Goal: Transaction & Acquisition: Subscribe to service/newsletter

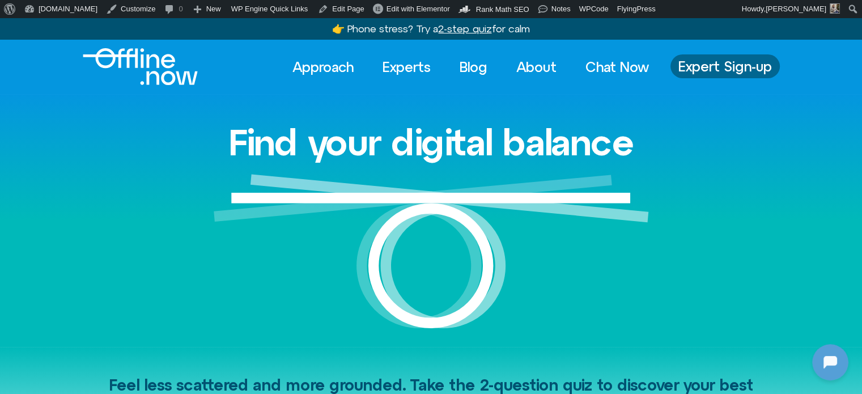
drag, startPoint x: 0, startPoint y: 0, endPoint x: 729, endPoint y: 61, distance: 731.8
click at [729, 61] on span "Expert Sign-up" at bounding box center [724, 66] width 93 height 15
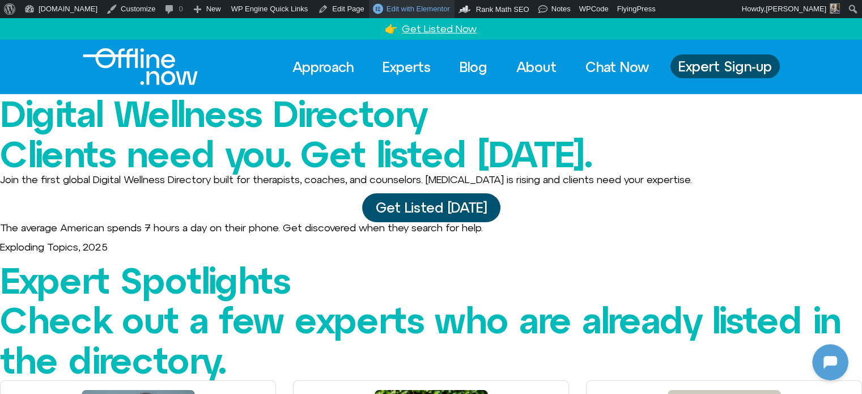
click at [386, 7] on span "Edit with Elementor" at bounding box center [417, 9] width 63 height 8
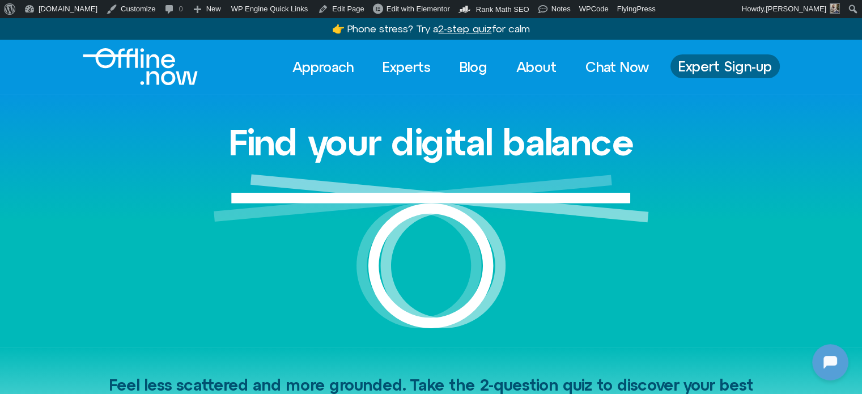
click at [713, 65] on span "Expert Sign-up" at bounding box center [724, 66] width 93 height 15
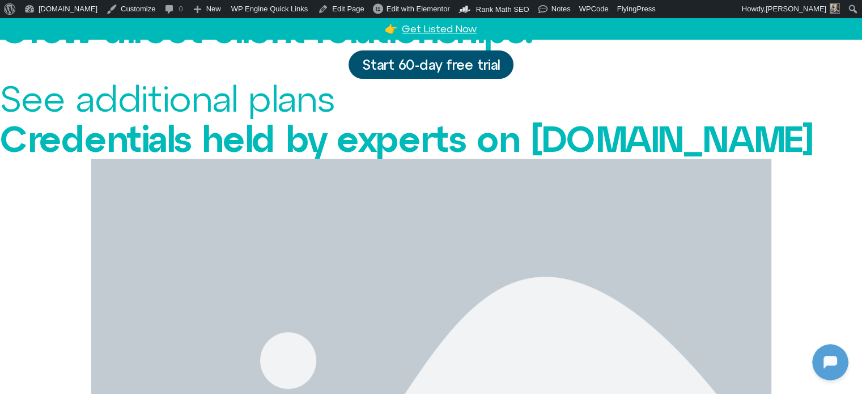
scroll to position [283, 0]
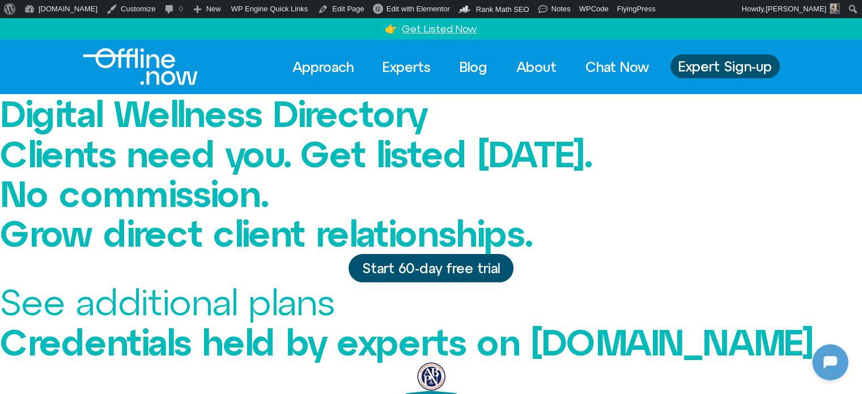
click at [444, 275] on span "Start 60-day free trial" at bounding box center [431, 268] width 138 height 15
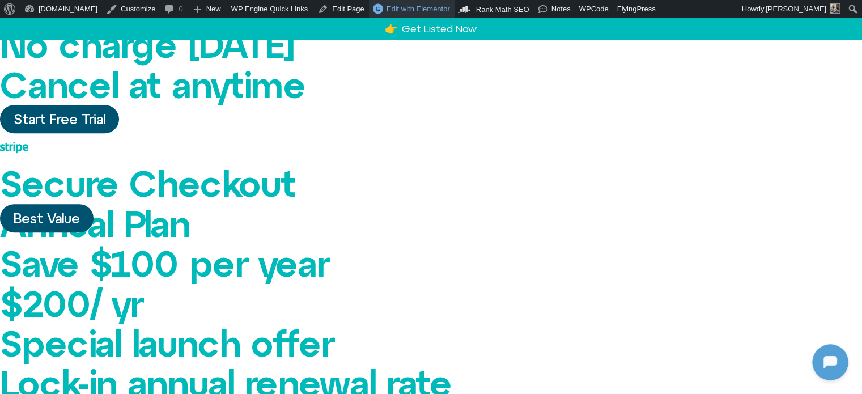
scroll to position [536, 0]
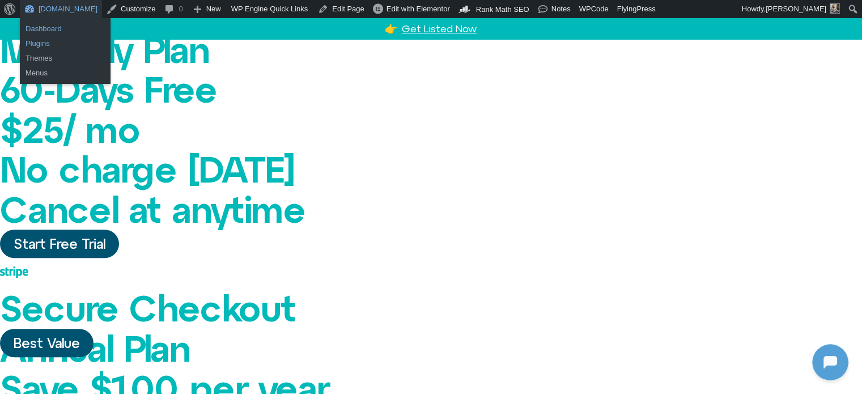
drag, startPoint x: 52, startPoint y: 24, endPoint x: 66, endPoint y: 42, distance: 22.6
click at [52, 24] on link "Dashboard" at bounding box center [65, 29] width 91 height 15
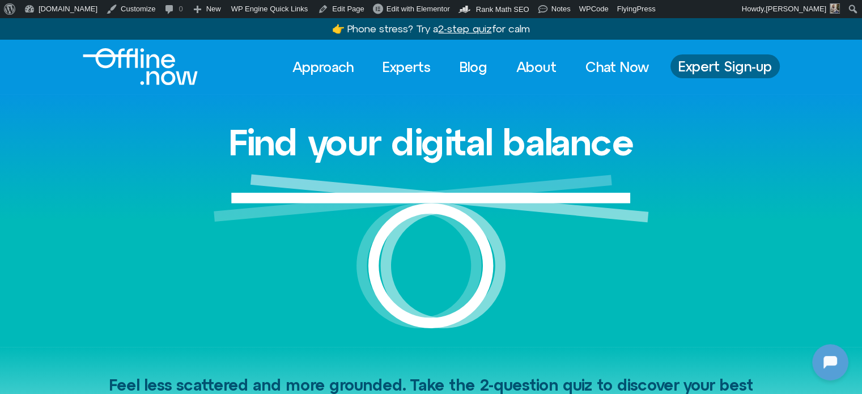
drag, startPoint x: 742, startPoint y: 65, endPoint x: 749, endPoint y: 71, distance: 9.2
click at [742, 65] on span "Expert Sign-up" at bounding box center [724, 66] width 93 height 15
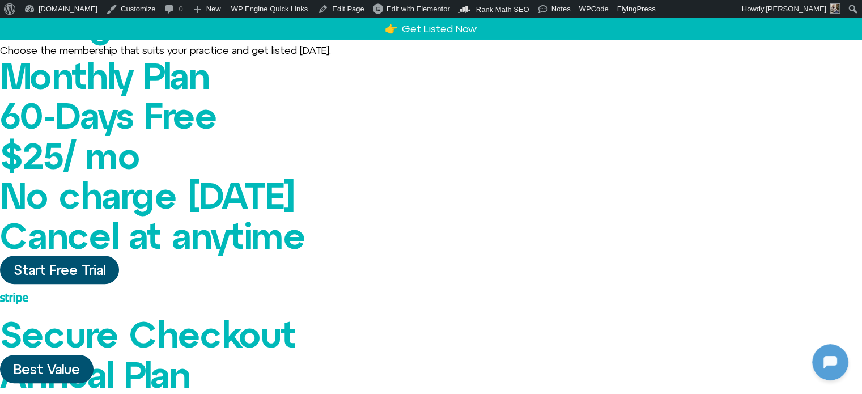
scroll to position [680, 0]
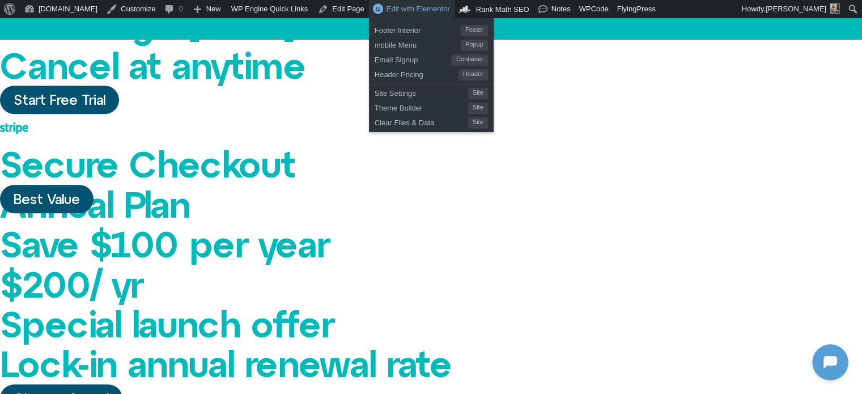
click at [392, 11] on span "Edit with Elementor" at bounding box center [417, 9] width 63 height 8
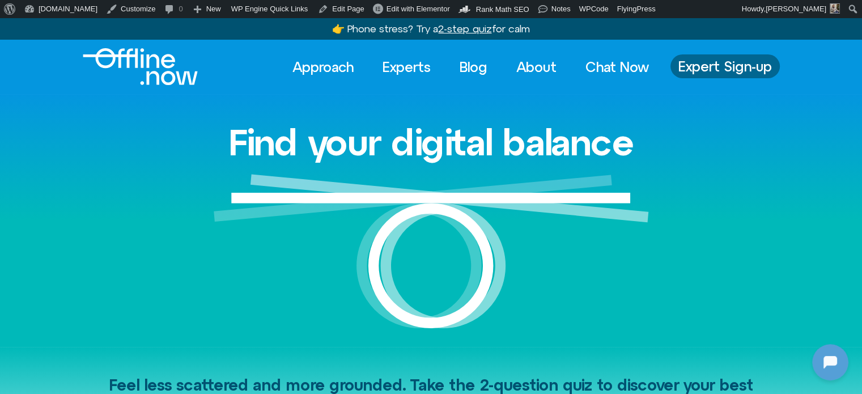
click at [728, 66] on span "Expert Sign-up" at bounding box center [724, 66] width 93 height 15
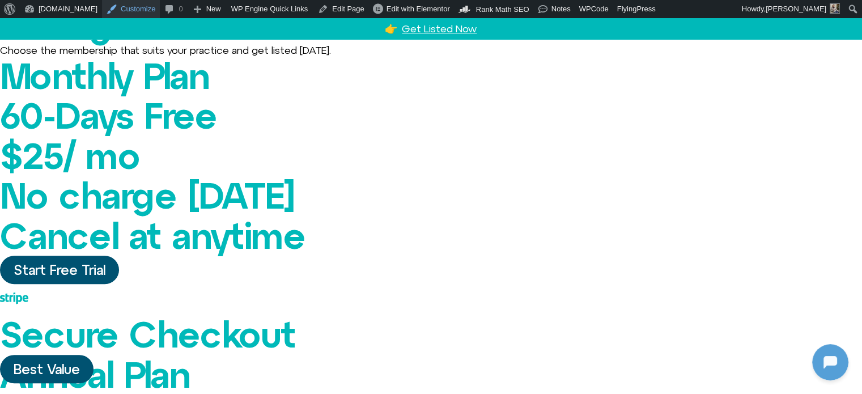
scroll to position [283, 0]
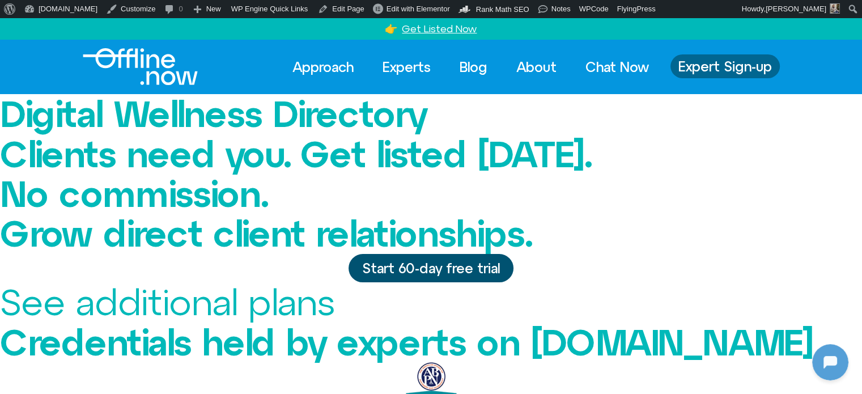
click at [712, 63] on span "Expert Sign-up" at bounding box center [724, 66] width 93 height 15
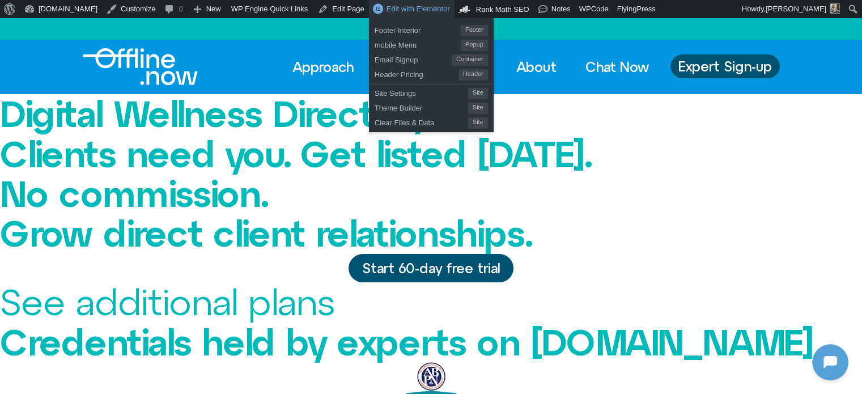
click at [394, 6] on span "Edit with Elementor" at bounding box center [417, 9] width 63 height 8
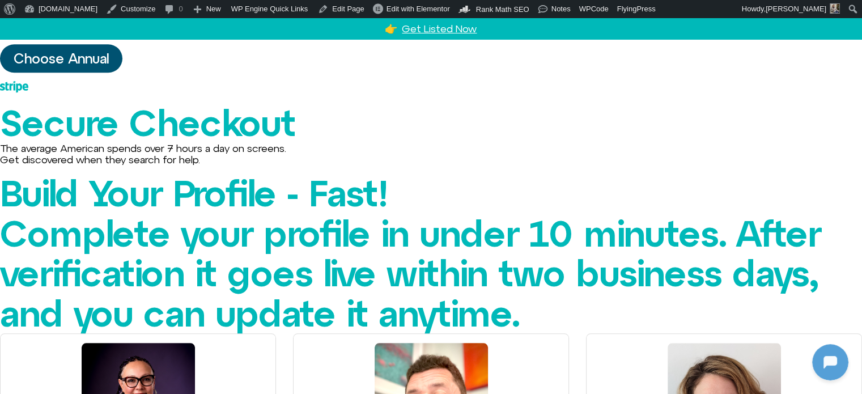
scroll to position [793, 0]
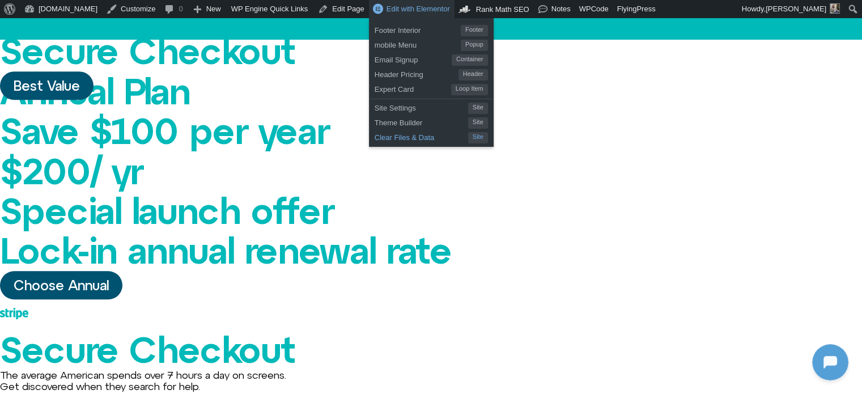
click at [375, 137] on span "Clear Files & Data" at bounding box center [421, 136] width 93 height 15
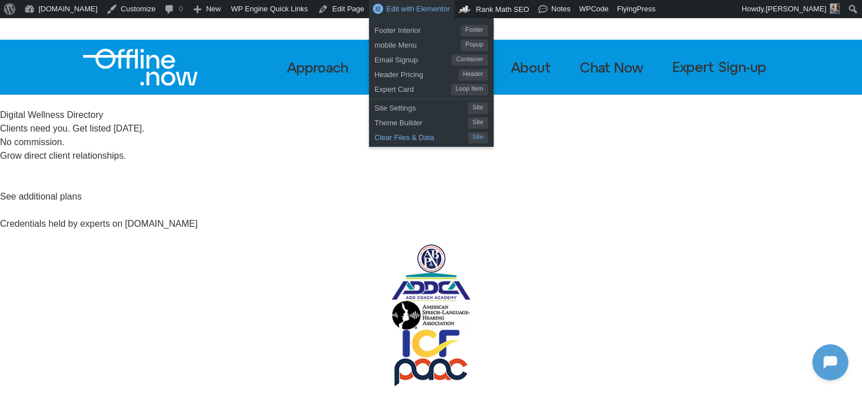
click at [376, 133] on span "Clear Files & Data" at bounding box center [421, 136] width 93 height 15
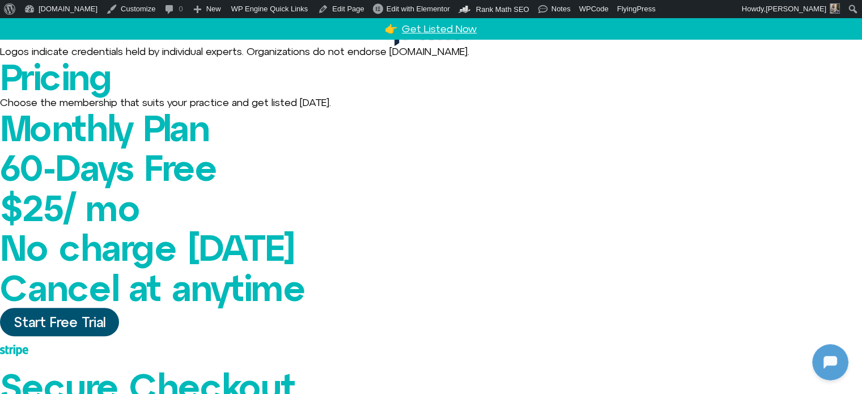
scroll to position [453, 0]
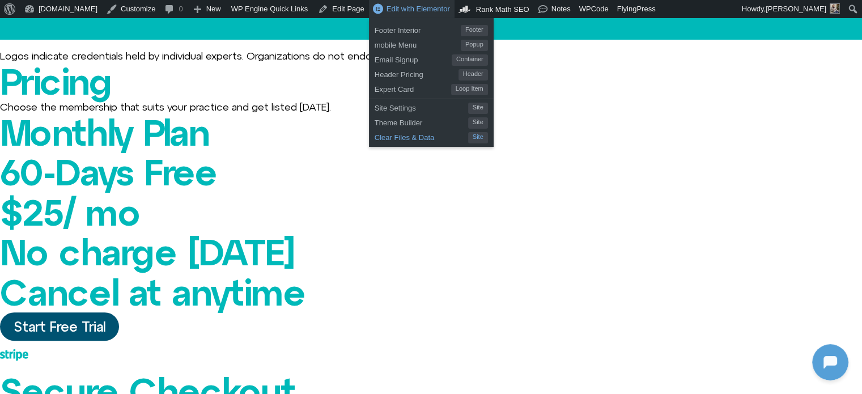
click at [375, 137] on span "Clear Files & Data" at bounding box center [421, 136] width 93 height 15
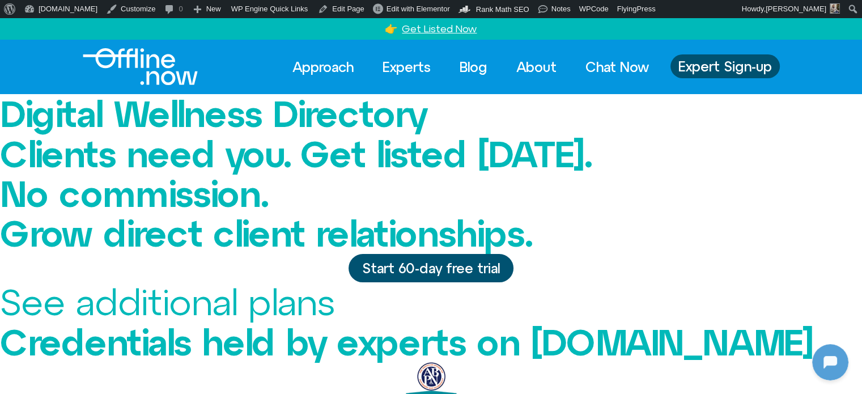
click at [142, 66] on img "Logo" at bounding box center [140, 66] width 115 height 37
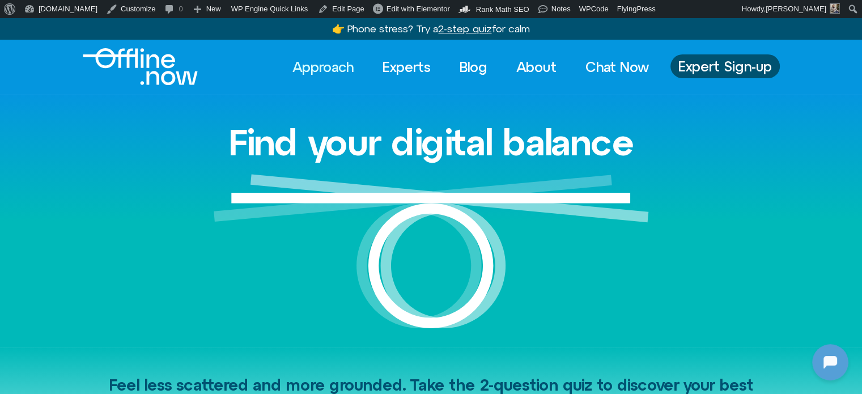
click at [308, 70] on link "Approach" at bounding box center [323, 66] width 82 height 25
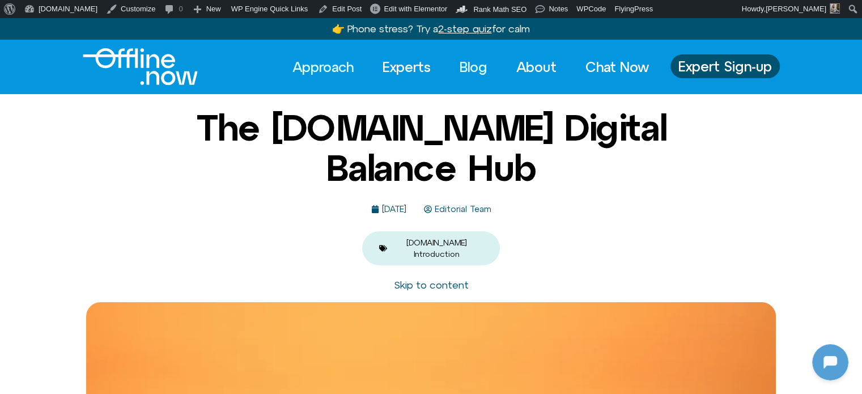
click at [464, 66] on link "Blog" at bounding box center [473, 66] width 48 height 25
click at [526, 69] on link "About" at bounding box center [536, 66] width 61 height 25
click at [646, 67] on link "Chat Now" at bounding box center [617, 66] width 84 height 25
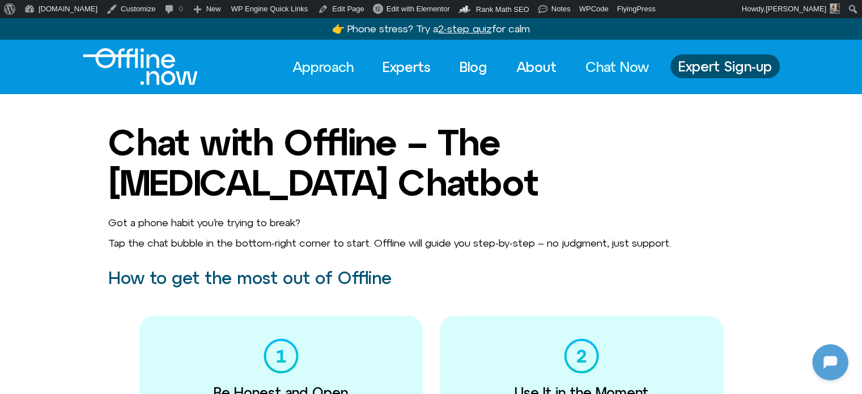
click at [312, 65] on link "Approach" at bounding box center [323, 66] width 82 height 25
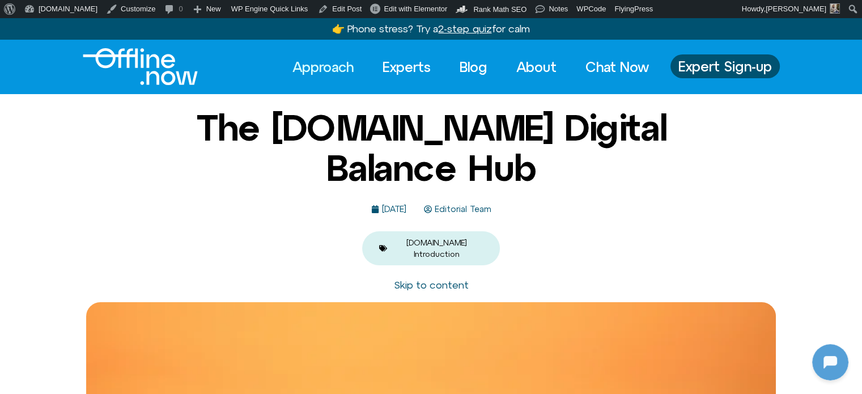
click at [632, 214] on div "The [DOMAIN_NAME] Digital Balance Hub [DATE] Editorial Team [DOMAIN_NAME] Intro…" at bounding box center [431, 186] width 550 height 157
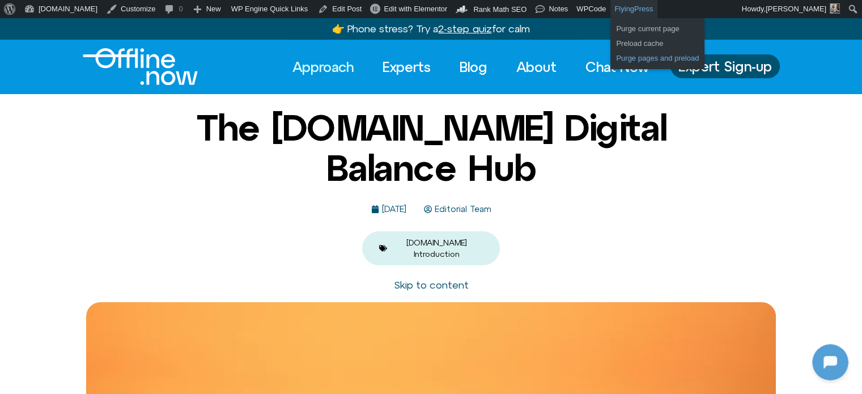
click at [610, 60] on link "Purge pages and preload" at bounding box center [657, 58] width 94 height 15
click at [610, 62] on link "Purge pages and preload ⏳" at bounding box center [662, 58] width 105 height 15
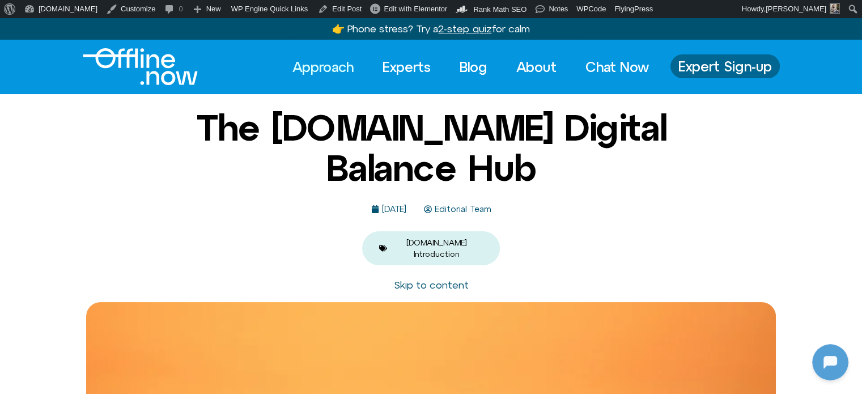
click at [725, 54] on div "Expert Sign-up" at bounding box center [724, 66] width 109 height 25
click at [748, 67] on span "Expert Sign-up" at bounding box center [724, 66] width 93 height 15
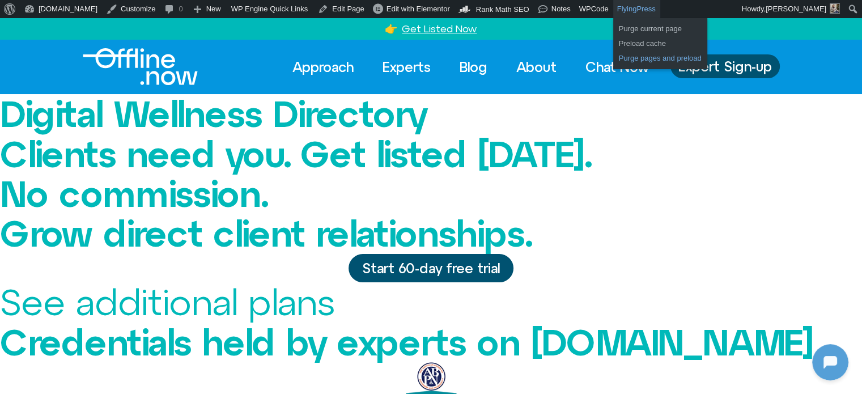
click at [613, 63] on link "Purge pages and preload" at bounding box center [660, 58] width 94 height 15
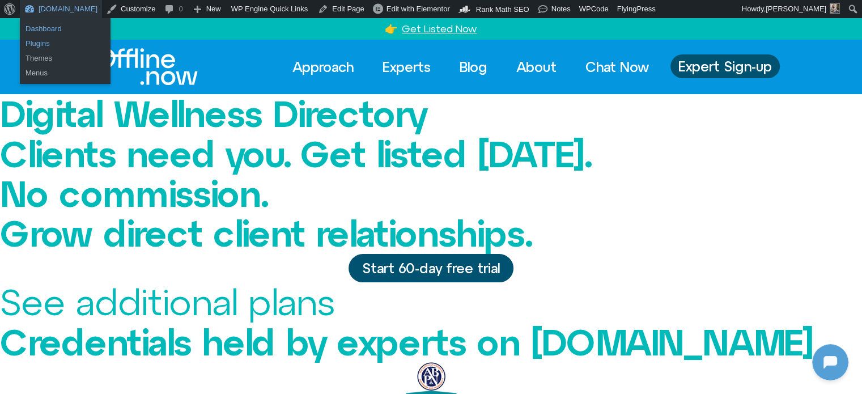
drag, startPoint x: 52, startPoint y: 31, endPoint x: 71, endPoint y: 39, distance: 20.3
click at [53, 31] on link "Dashboard" at bounding box center [65, 29] width 91 height 15
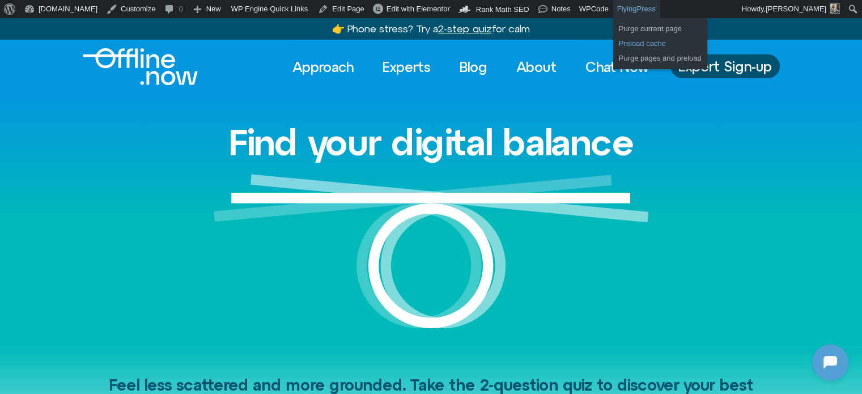
click at [613, 40] on link "Preload cache" at bounding box center [660, 43] width 94 height 15
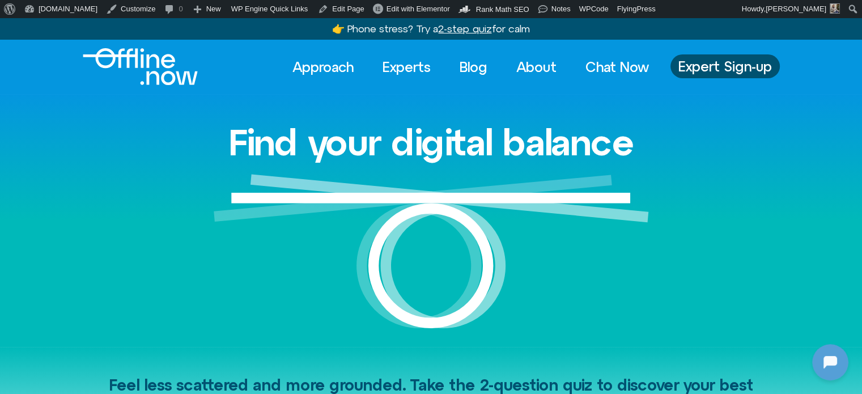
click at [732, 116] on div "Find your digital balance" at bounding box center [431, 220] width 646 height 252
click at [728, 66] on span "Expert Sign-up" at bounding box center [724, 66] width 93 height 15
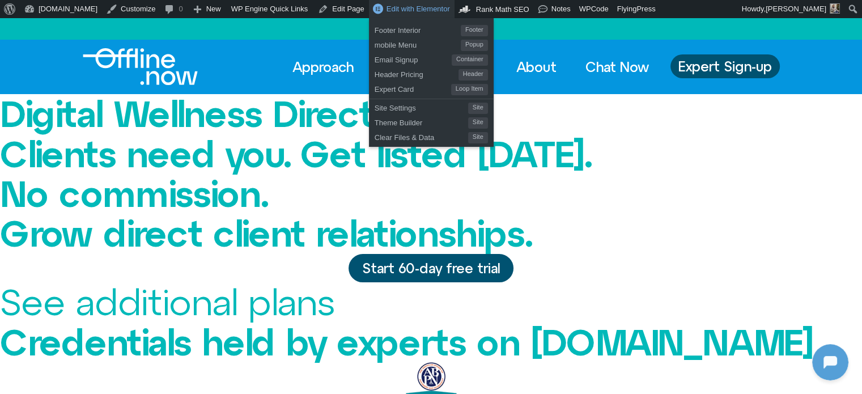
click at [379, 15] on link "Edit with Elementor" at bounding box center [412, 9] width 86 height 18
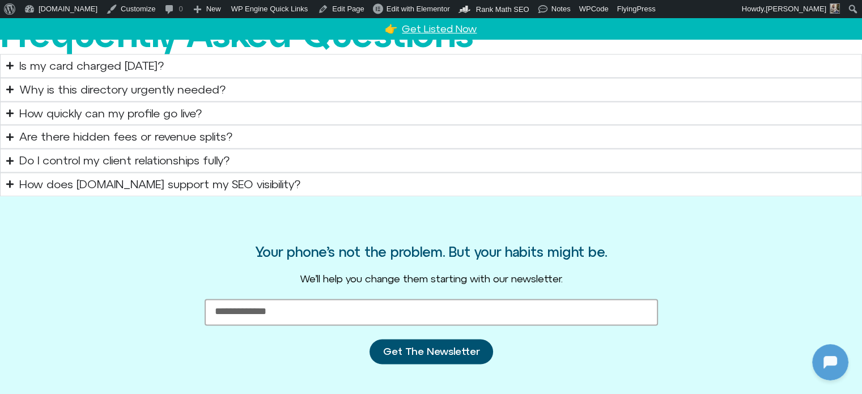
scroll to position [1712, 0]
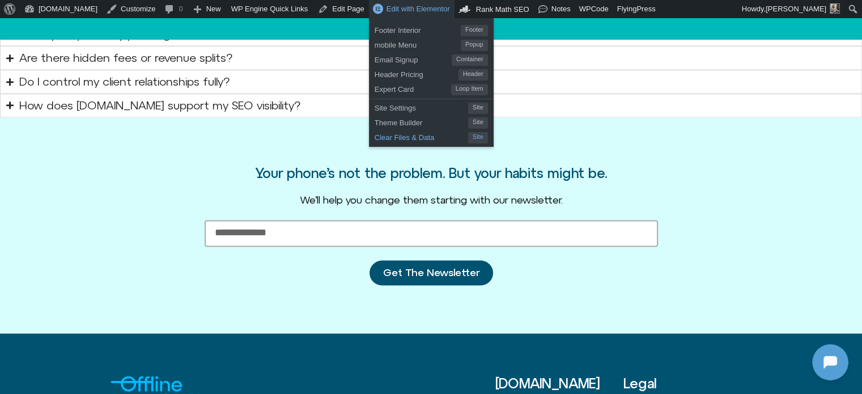
click at [375, 133] on span "Clear Files & Data" at bounding box center [421, 136] width 93 height 15
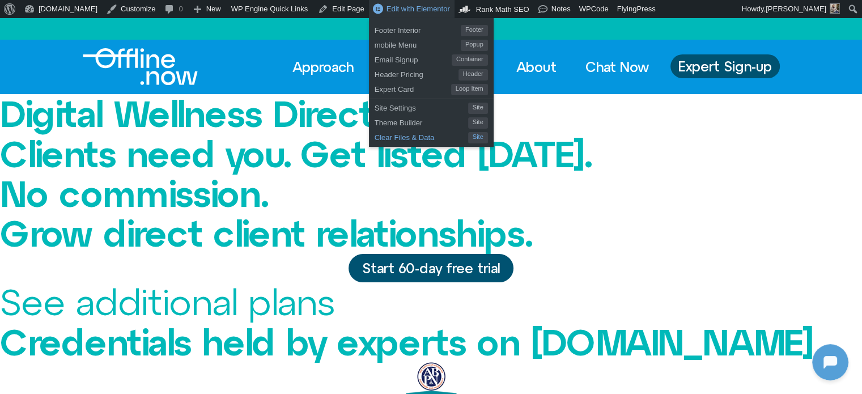
click at [375, 138] on span "Clear Files & Data" at bounding box center [421, 136] width 93 height 15
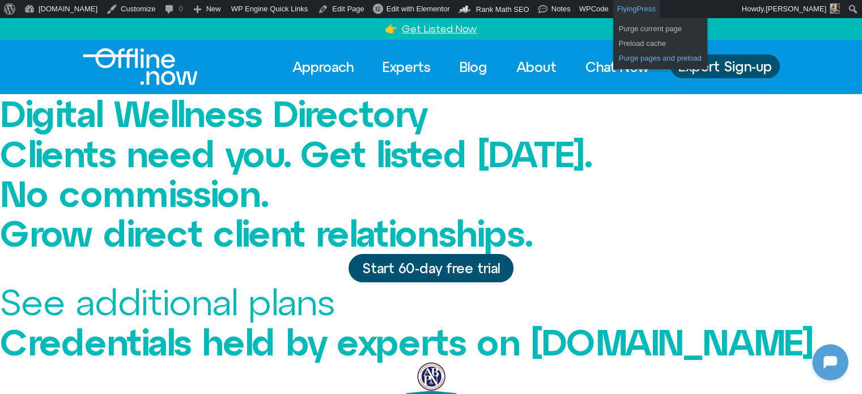
click at [613, 61] on link "Purge pages and preload" at bounding box center [660, 58] width 94 height 15
click at [619, 43] on link "Preload cache" at bounding box center [665, 43] width 105 height 15
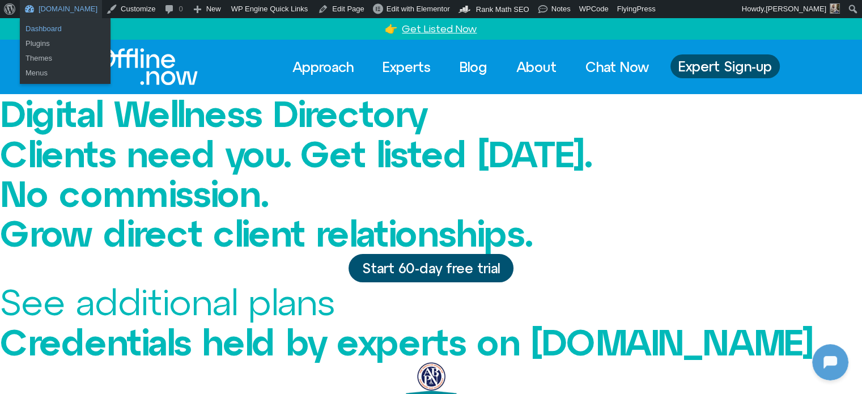
click at [40, 28] on link "Dashboard" at bounding box center [65, 29] width 91 height 15
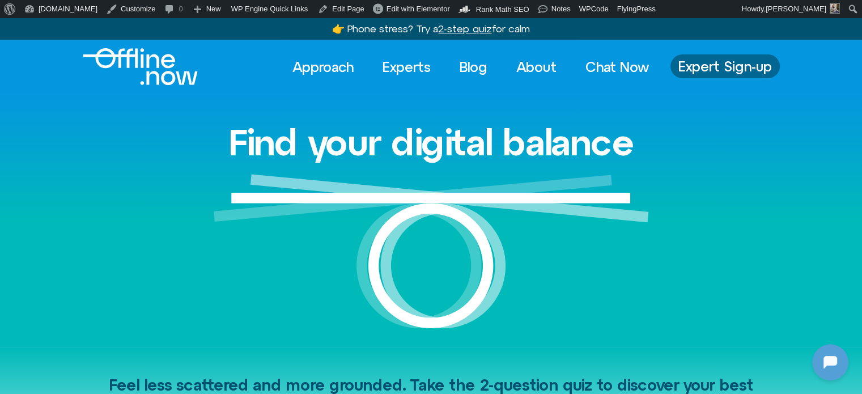
click at [716, 64] on span "Expert Sign-up" at bounding box center [724, 66] width 93 height 15
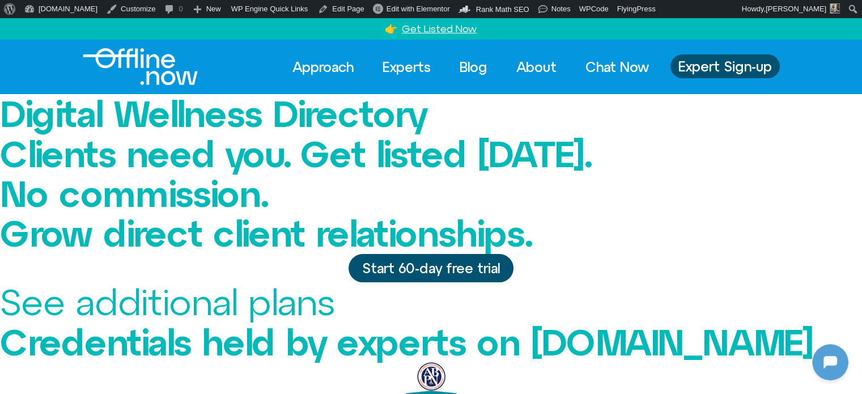
click at [152, 134] on h3 "Digital Wellness Directory" at bounding box center [431, 114] width 862 height 40
click at [334, 312] on link "See additional plans" at bounding box center [167, 301] width 334 height 41
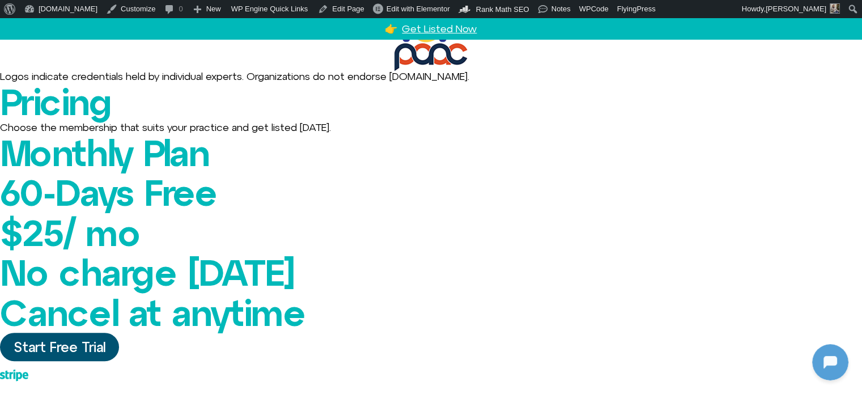
scroll to position [435, 0]
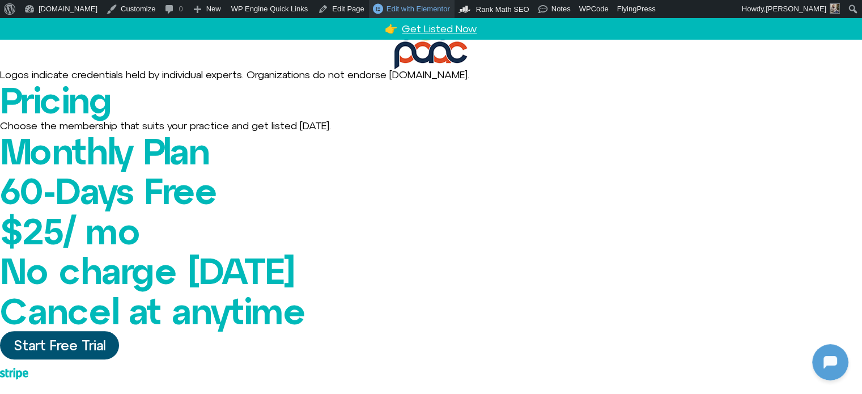
drag, startPoint x: 388, startPoint y: 6, endPoint x: 415, endPoint y: 42, distance: 45.3
click at [387, 7] on span "Edit with Elementor" at bounding box center [417, 9] width 63 height 8
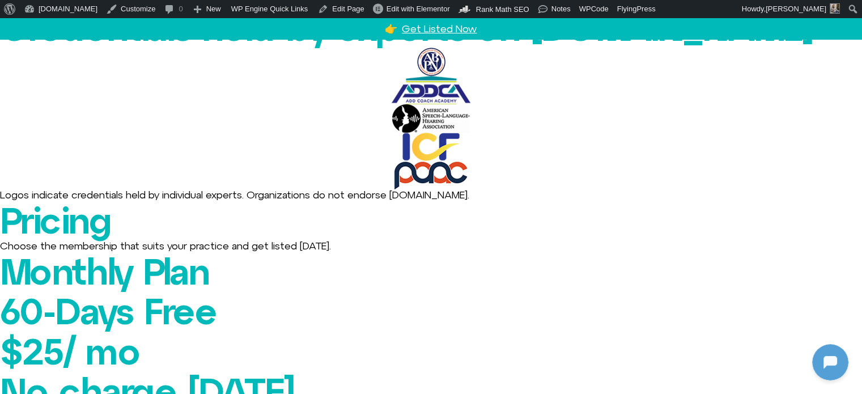
scroll to position [397, 0]
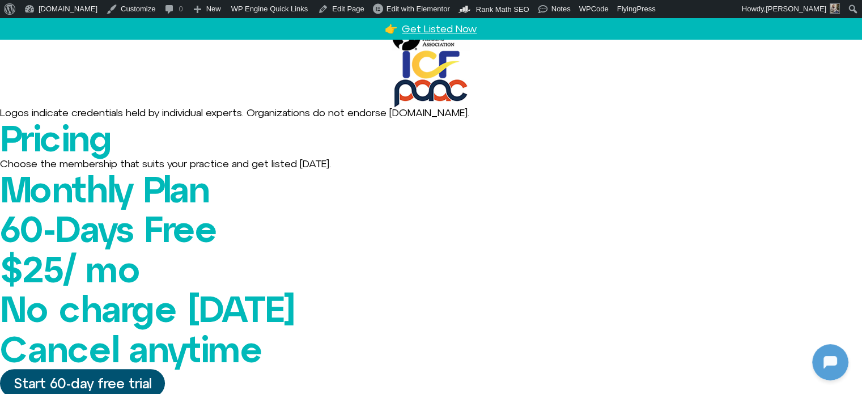
click at [592, 141] on div "Pricing Choose the membership that suits your practice and get listed today." at bounding box center [431, 143] width 862 height 51
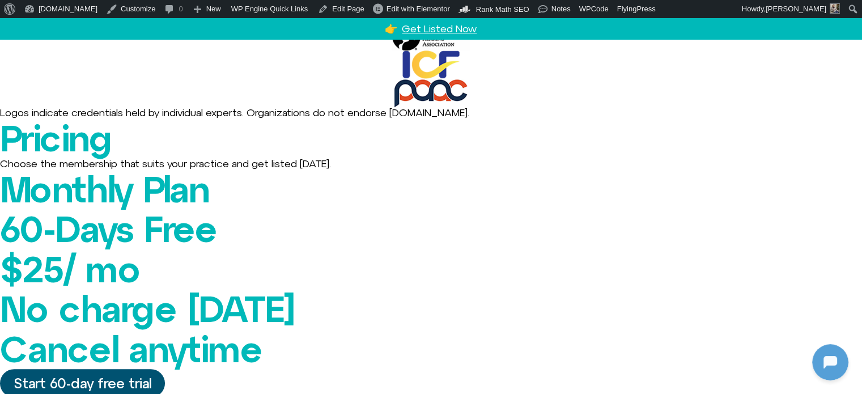
click at [650, 134] on div "Pricing Choose the membership that suits your practice and get listed today." at bounding box center [431, 143] width 862 height 51
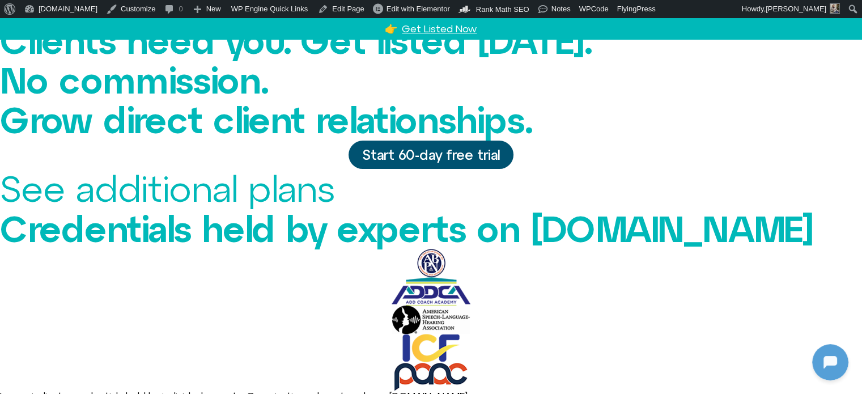
scroll to position [0, 0]
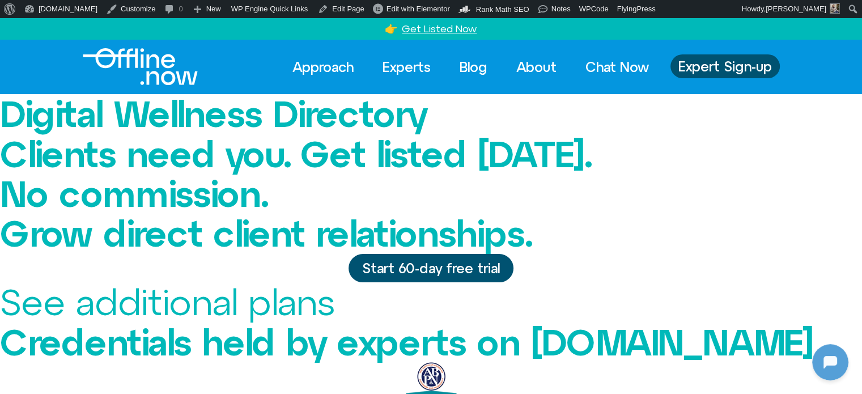
click at [334, 313] on link "See additional plans" at bounding box center [167, 301] width 334 height 41
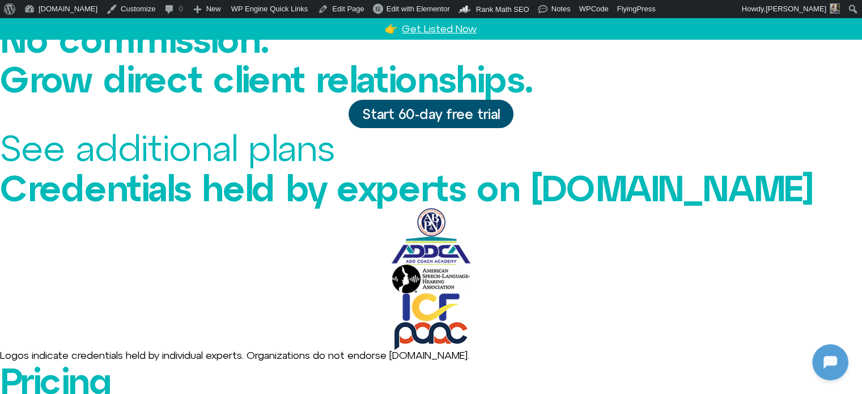
scroll to position [151, 0]
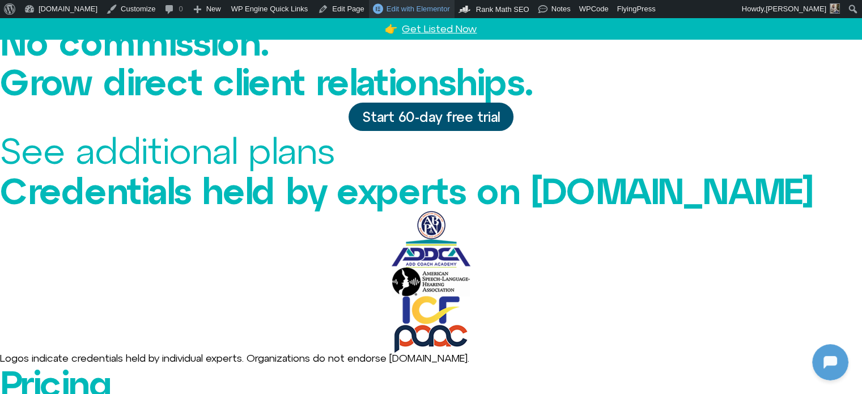
click at [386, 10] on span "Edit with Elementor" at bounding box center [417, 9] width 63 height 8
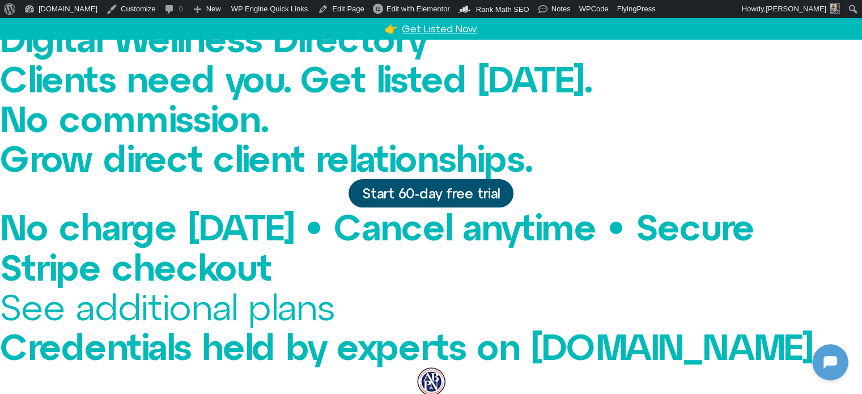
scroll to position [113, 0]
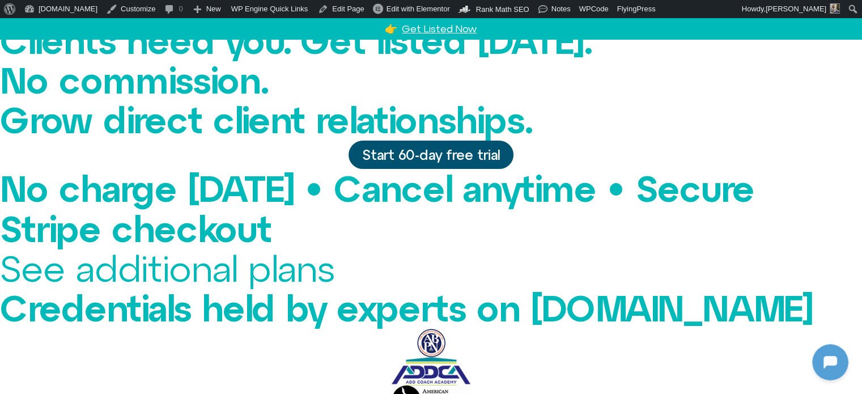
click at [334, 248] on link "See additional plans" at bounding box center [167, 268] width 334 height 41
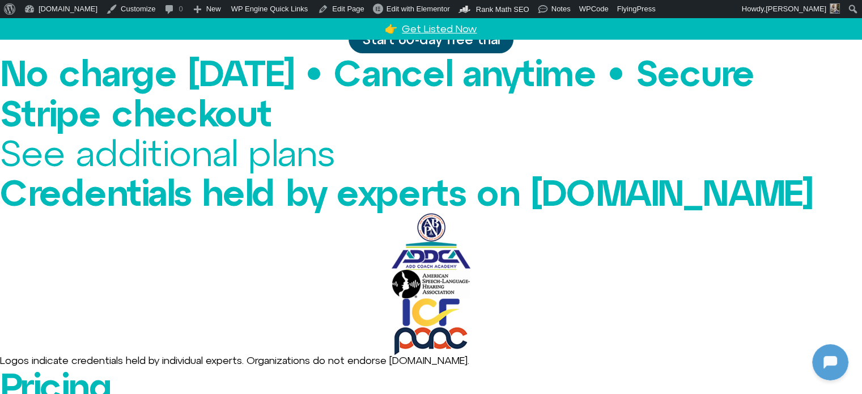
scroll to position [227, 0]
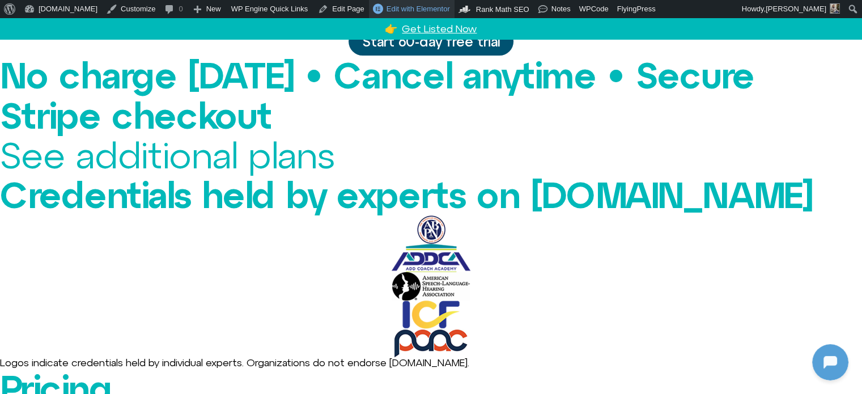
click at [398, 11] on span "Edit with Elementor" at bounding box center [417, 9] width 63 height 8
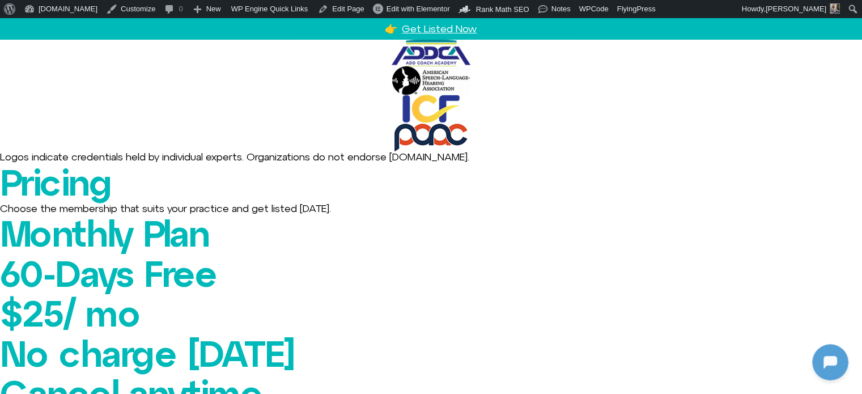
scroll to position [510, 0]
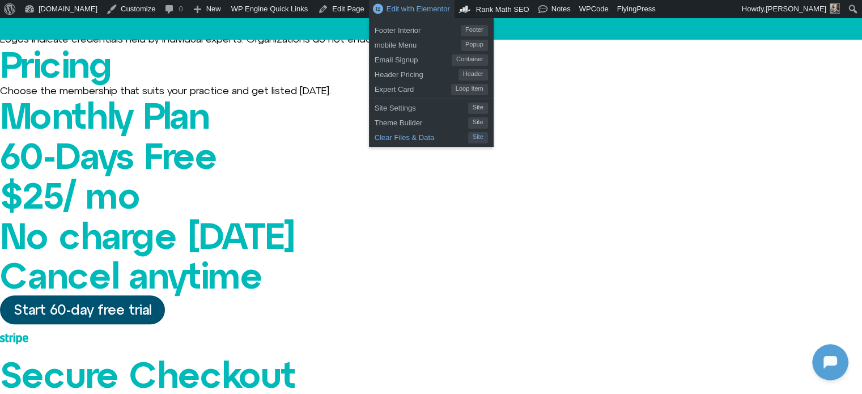
click at [384, 134] on span "Clear Files & Data" at bounding box center [421, 136] width 93 height 15
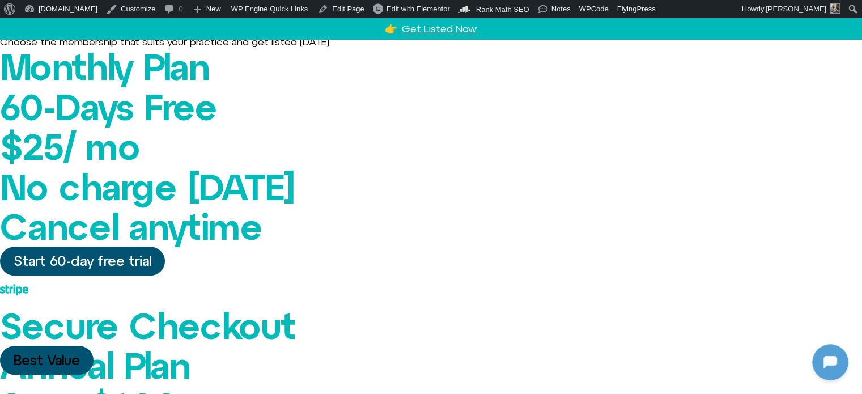
scroll to position [533, 0]
